Goal: Task Accomplishment & Management: Manage account settings

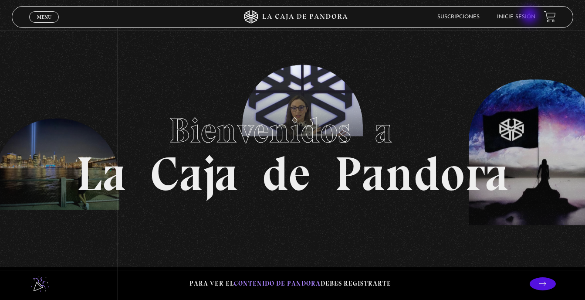
click at [530, 16] on link "Inicie sesión" at bounding box center [516, 16] width 38 height 5
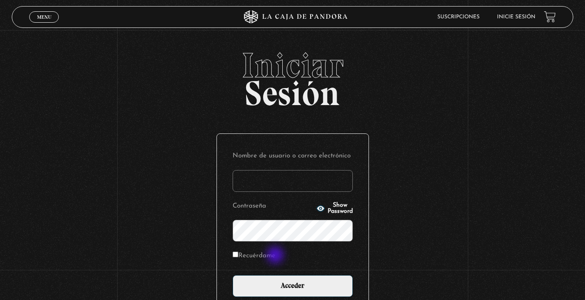
type input "DenisseOM"
click at [275, 256] on label "Recuérdame" at bounding box center [254, 255] width 43 height 13
click at [238, 256] on input "Recuérdame" at bounding box center [236, 254] width 6 height 6
checkbox input "true"
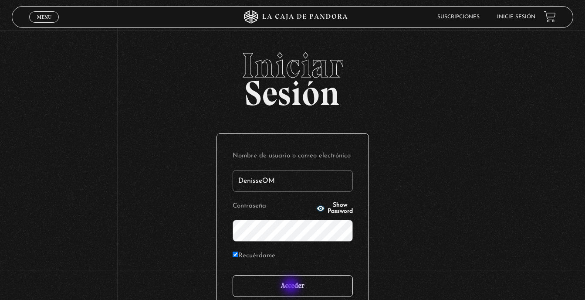
click at [292, 286] on input "Acceder" at bounding box center [293, 286] width 120 height 22
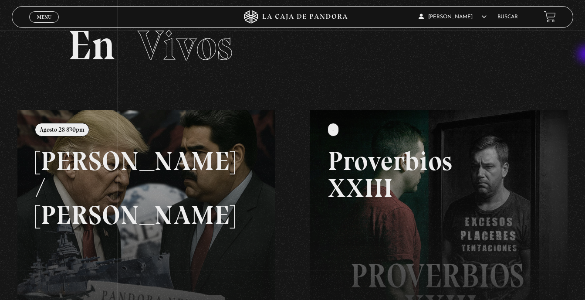
scroll to position [39, 0]
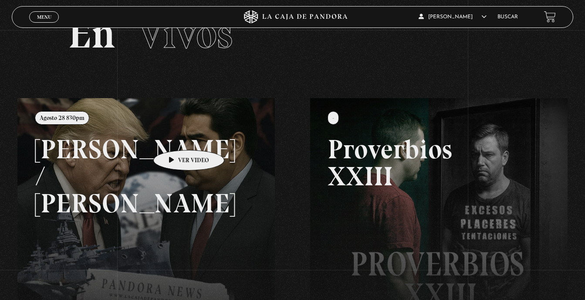
click at [175, 137] on link at bounding box center [309, 248] width 585 height 300
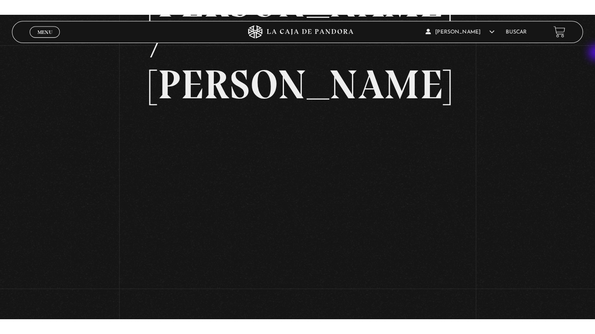
scroll to position [114, 0]
